Goal: Task Accomplishment & Management: Use online tool/utility

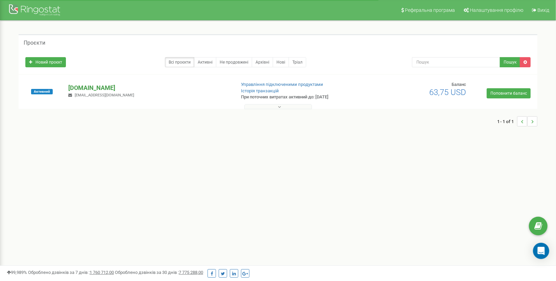
click at [79, 87] on p "[DOMAIN_NAME]" at bounding box center [149, 88] width 162 height 9
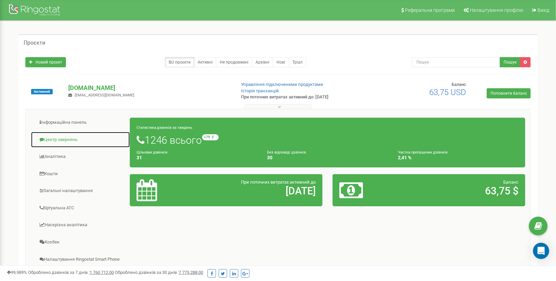
click at [72, 135] on link "Центр звернень" at bounding box center [80, 140] width 99 height 17
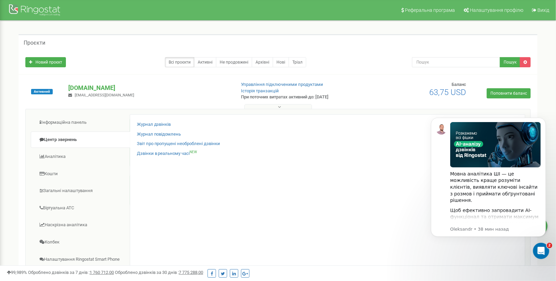
click at [194, 125] on div "Журнал дзвінків" at bounding box center [327, 126] width 381 height 10
click at [172, 120] on div "Журнал дзвінків Журнал повідомлень Звіт про пропущені необроблені дзвінки Дзвін…" at bounding box center [328, 220] width 396 height 212
click at [168, 123] on link "Журнал дзвінків" at bounding box center [154, 124] width 34 height 6
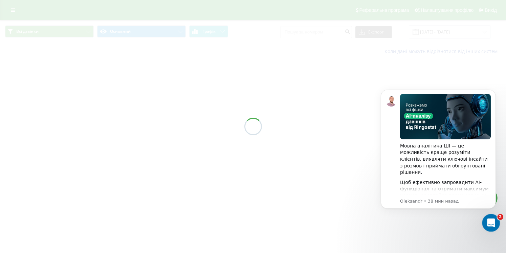
click at [493, 220] on icon "Открыть службу сообщений Intercom" at bounding box center [489, 221] width 11 height 11
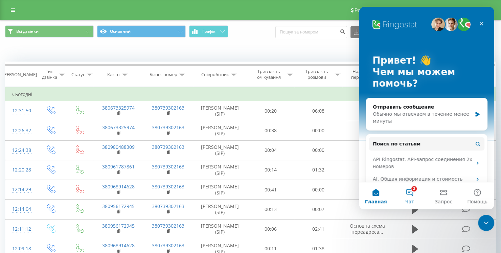
click at [415, 195] on button "2 Чат" at bounding box center [410, 195] width 34 height 27
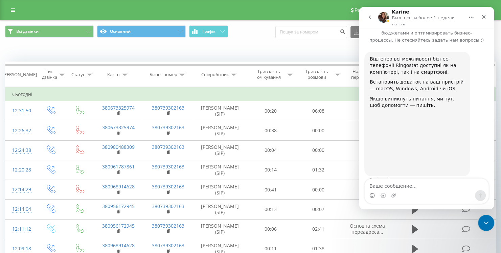
scroll to position [20, 0]
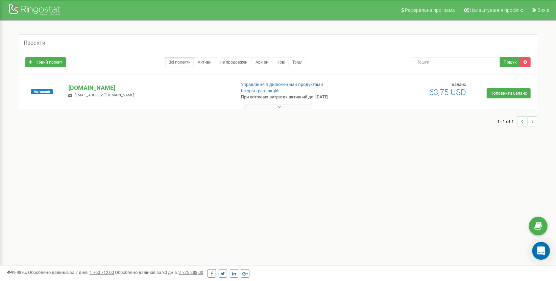
click at [542, 254] on icon "Open Intercom Messenger" at bounding box center [541, 251] width 9 height 9
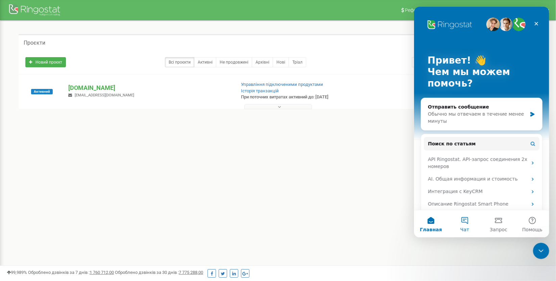
click at [461, 225] on button "Чат" at bounding box center [465, 223] width 34 height 27
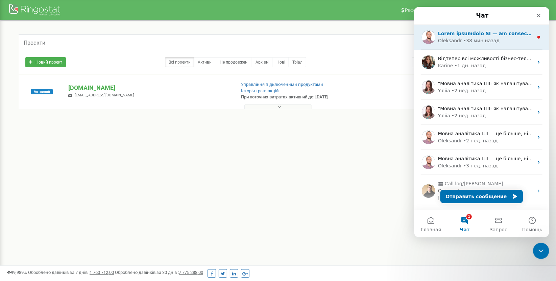
click at [477, 41] on div "• 38 мин назад" at bounding box center [481, 40] width 36 height 7
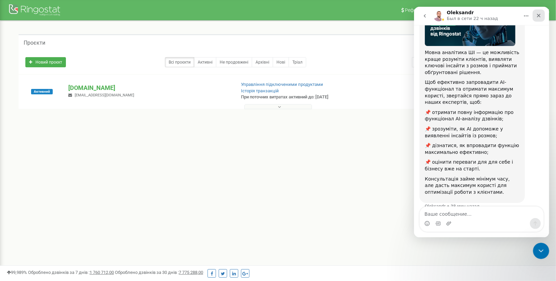
scroll to position [73, 0]
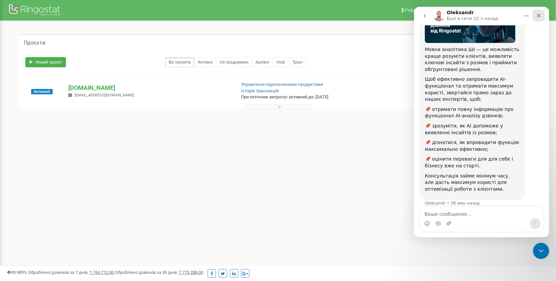
click at [538, 15] on icon "Закрыть" at bounding box center [538, 15] width 5 height 5
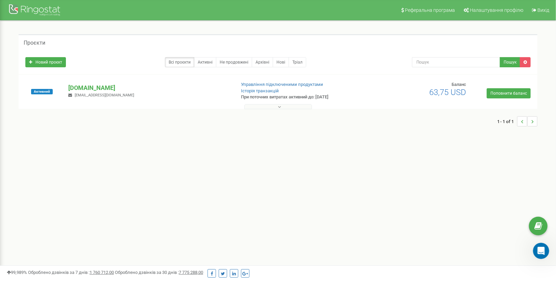
click at [72, 94] on small "info@hotvisa.company" at bounding box center [101, 95] width 66 height 4
click at [67, 90] on div "hotvisa.com.ua info@hotvisa.company" at bounding box center [149, 91] width 172 height 15
click at [73, 85] on p "[DOMAIN_NAME]" at bounding box center [149, 88] width 162 height 9
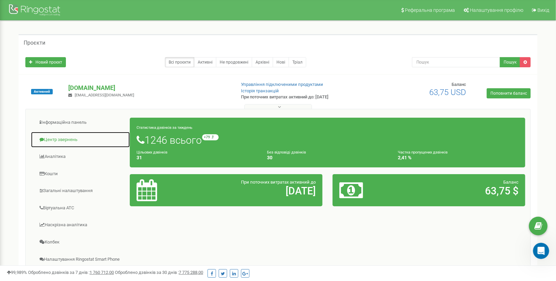
click at [69, 145] on link "Центр звернень" at bounding box center [80, 140] width 99 height 17
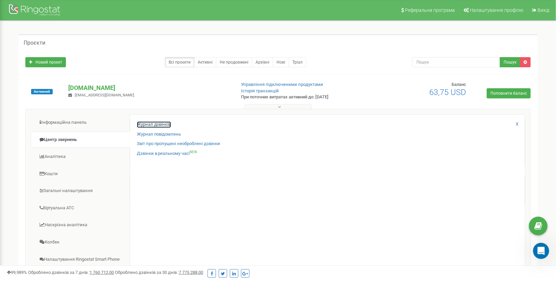
click at [154, 127] on link "Журнал дзвінків" at bounding box center [154, 124] width 34 height 6
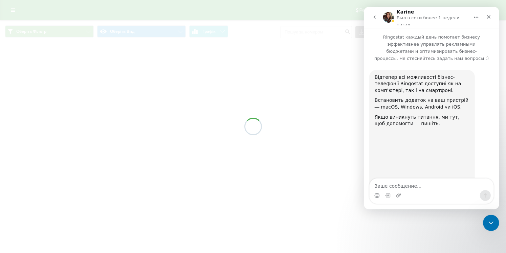
scroll to position [20, 0]
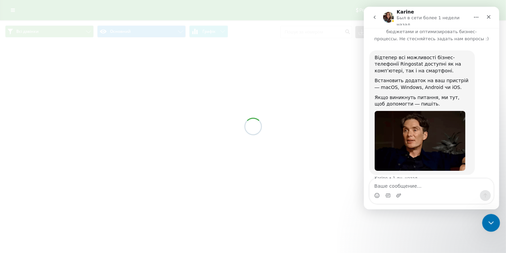
click at [484, 219] on div "Закрыть службу сообщений Intercom" at bounding box center [490, 222] width 16 height 16
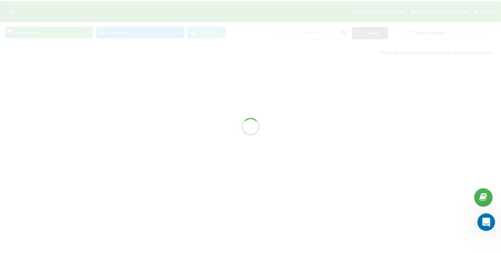
scroll to position [20, 0]
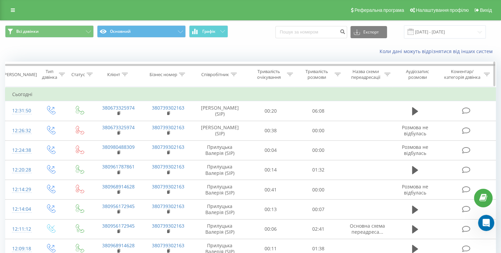
click at [281, 72] on div "Тривалість очікування" at bounding box center [269, 74] width 32 height 11
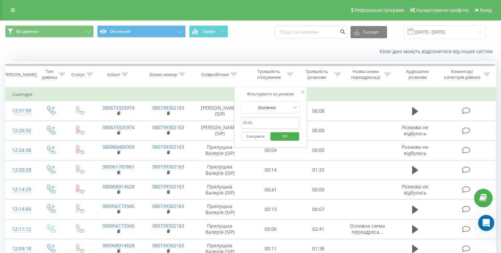
click at [254, 135] on button "Скасувати" at bounding box center [255, 136] width 29 height 8
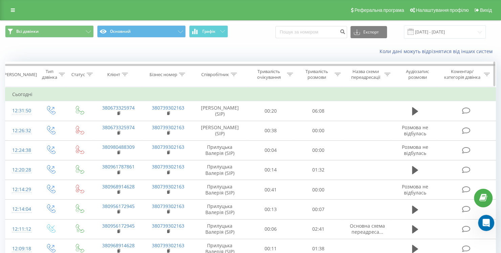
click at [114, 74] on div "Клієнт" at bounding box center [113, 75] width 13 height 6
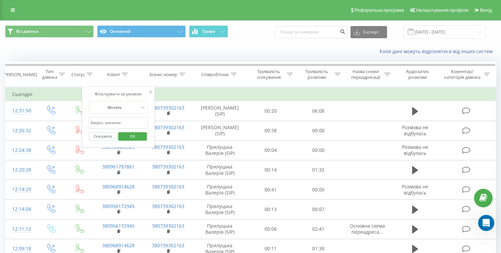
click at [131, 114] on form "Містить Скасувати OK" at bounding box center [119, 122] width 60 height 43
click at [130, 119] on input "text" at bounding box center [119, 123] width 60 height 12
click at [127, 103] on div "Містить" at bounding box center [114, 107] width 49 height 10
click at [121, 97] on div "Фільтрувати за умовою Містить Скасувати OK" at bounding box center [119, 117] width 74 height 61
click at [120, 118] on input "text" at bounding box center [119, 123] width 60 height 12
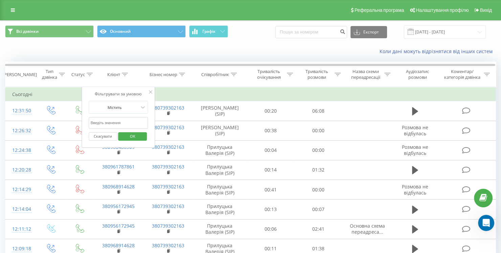
paste input "pricing"
type input "pricing"
click at [111, 134] on button "Скасувати" at bounding box center [103, 136] width 29 height 8
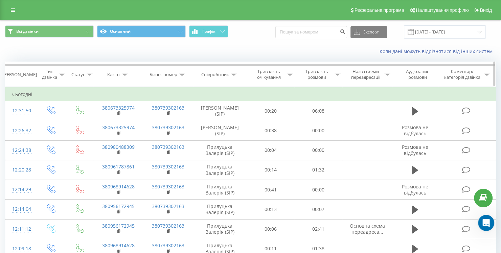
click at [125, 80] on th "Клієнт" at bounding box center [118, 74] width 50 height 25
click at [124, 75] on icon at bounding box center [125, 74] width 6 height 3
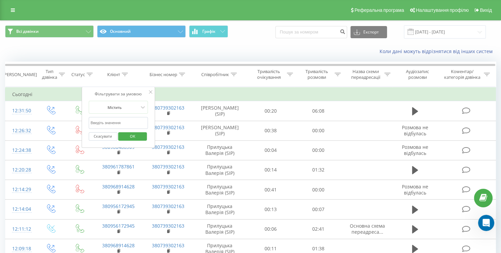
click at [127, 122] on input "text" at bounding box center [119, 123] width 60 height 12
paste input "380739302163"
type input "380739302163"
click at [106, 133] on button "Скасувати" at bounding box center [103, 136] width 29 height 8
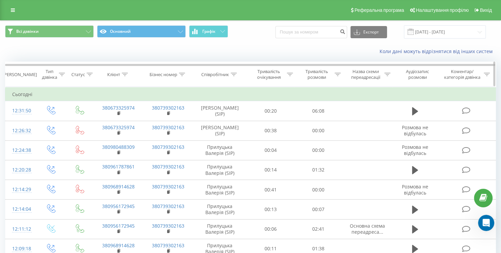
click at [89, 76] on div at bounding box center [90, 75] width 6 height 6
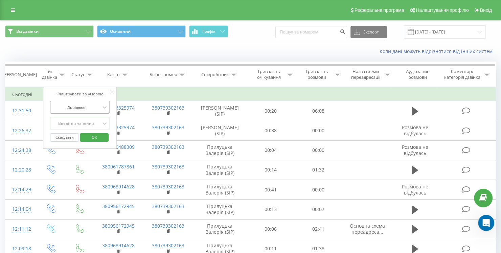
click at [85, 110] on div "Дорівнює" at bounding box center [76, 107] width 49 height 10
click at [79, 98] on div "Фільтрувати за умовою 2 results available. Use Up and Down to choose options, p…" at bounding box center [80, 118] width 74 height 62
click at [84, 122] on div "Введіть значення" at bounding box center [76, 123] width 48 height 5
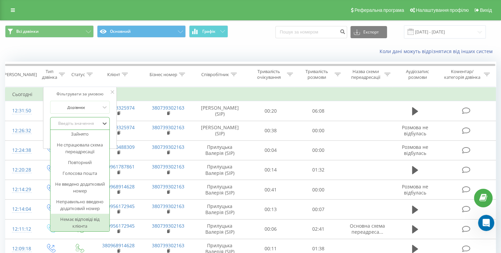
scroll to position [93, 0]
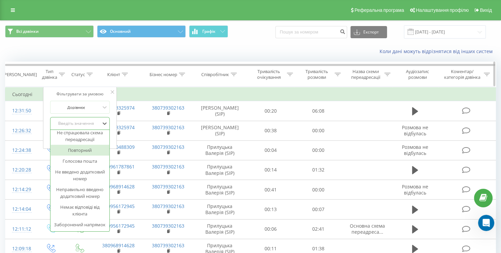
click at [56, 76] on div "Тип дзвінка" at bounding box center [49, 74] width 15 height 11
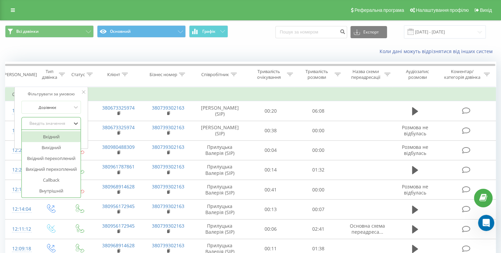
click at [55, 128] on div "Введіть значення" at bounding box center [52, 123] width 60 height 13
click at [58, 139] on div "Вхідний" at bounding box center [51, 136] width 59 height 11
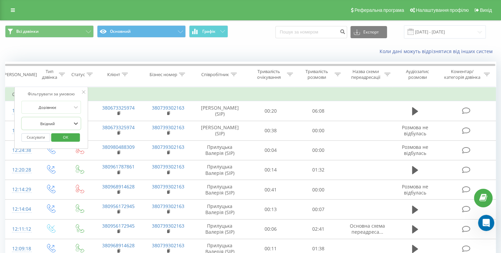
drag, startPoint x: 47, startPoint y: 133, endPoint x: 51, endPoint y: 135, distance: 4.5
click at [47, 134] on button "Скасувати" at bounding box center [36, 137] width 29 height 8
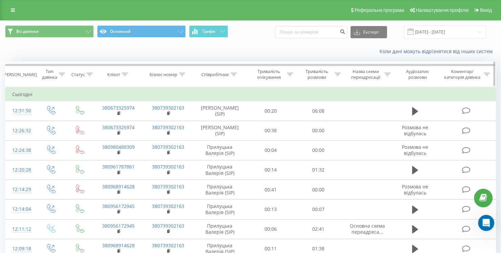
click at [55, 76] on div "Тип дзвінка" at bounding box center [49, 74] width 15 height 11
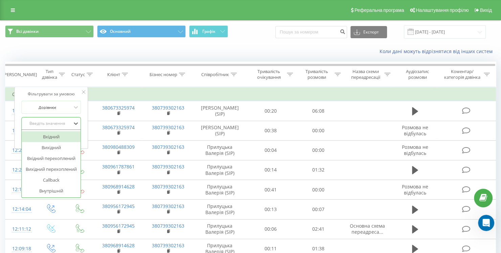
click at [60, 126] on div at bounding box center [48, 123] width 48 height 6
click at [60, 138] on div "Вхідний" at bounding box center [51, 136] width 59 height 11
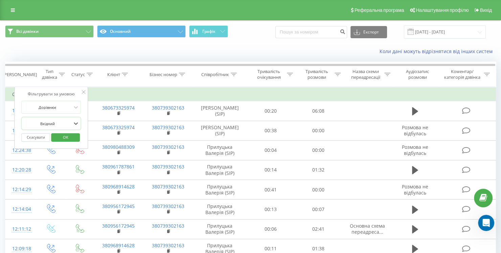
click at [67, 137] on span "OK" at bounding box center [65, 137] width 19 height 10
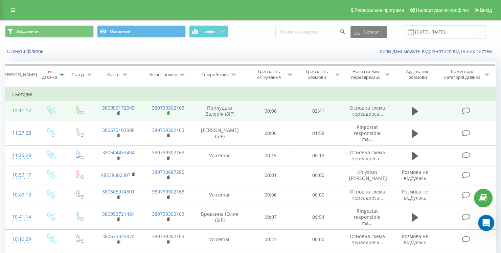
click at [167, 115] on icon at bounding box center [169, 113] width 4 height 5
